Goal: Find specific page/section: Find specific page/section

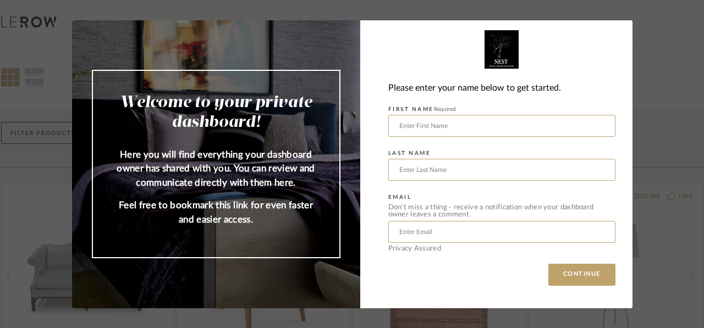
click at [436, 125] on input "text" at bounding box center [501, 126] width 227 height 22
type input "[PERSON_NAME]"
click at [449, 223] on input "[EMAIL_ADDRESS][DOMAIN_NAME]" at bounding box center [501, 232] width 227 height 22
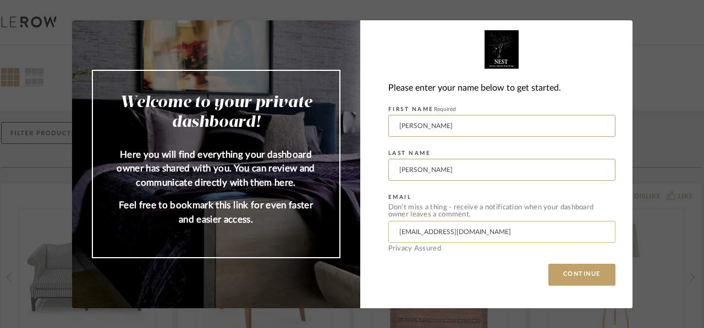
click at [449, 223] on input "[EMAIL_ADDRESS][DOMAIN_NAME]" at bounding box center [501, 232] width 227 height 22
type input "[PERSON_NAME][EMAIL_ADDRESS][DOMAIN_NAME]"
click at [485, 205] on div "Don’t miss a thing - receive a notification when your dashboard owner leaves a …" at bounding box center [501, 211] width 227 height 14
click at [583, 277] on button "CONTINUE" at bounding box center [581, 275] width 67 height 22
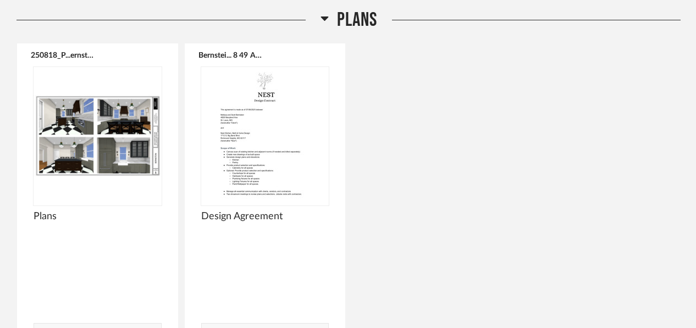
scroll to position [159, 0]
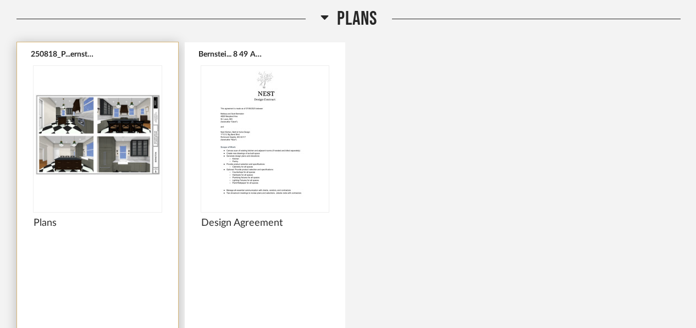
click at [115, 142] on img "0" at bounding box center [98, 134] width 128 height 137
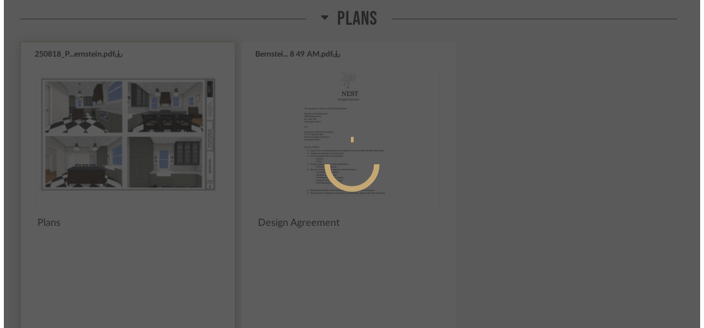
scroll to position [0, 0]
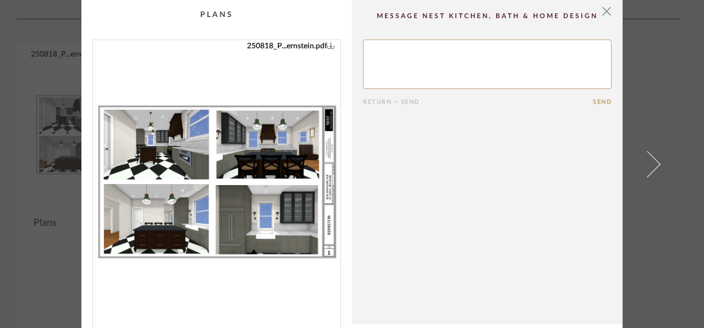
click at [328, 45] on icon "0" at bounding box center [331, 45] width 8 height 8
click at [600, 13] on span "button" at bounding box center [607, 11] width 22 height 22
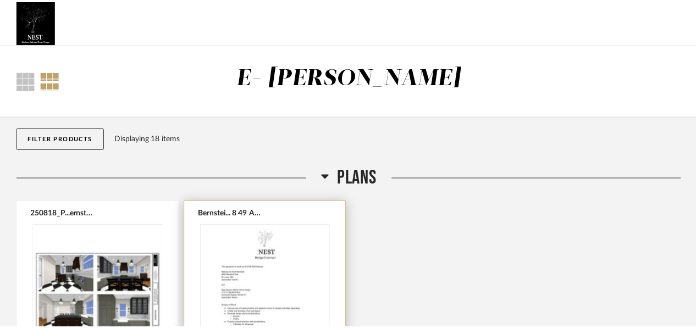
scroll to position [159, 0]
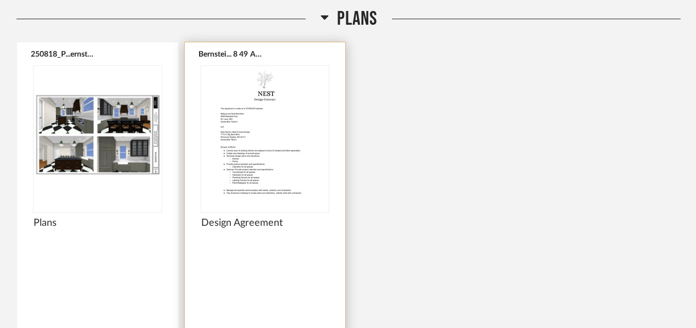
click at [249, 139] on img "0" at bounding box center [265, 134] width 128 height 137
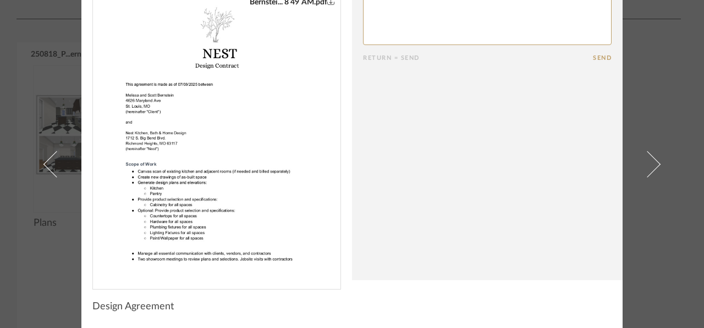
scroll to position [0, 0]
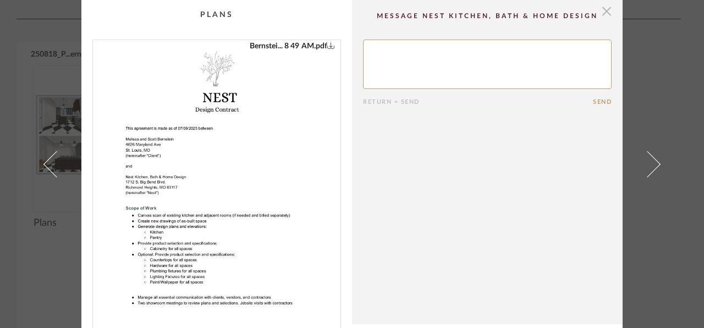
click at [605, 12] on span "button" at bounding box center [607, 11] width 22 height 22
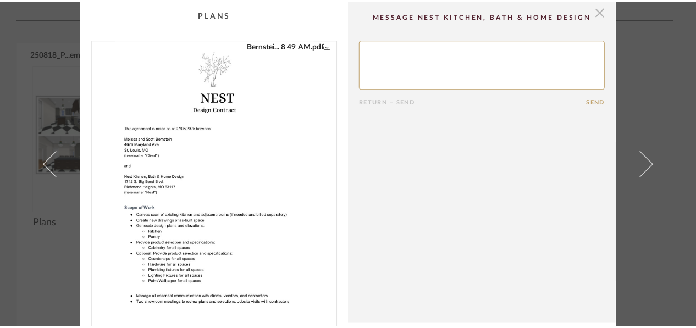
scroll to position [159, 0]
